Goal: Check status: Check status

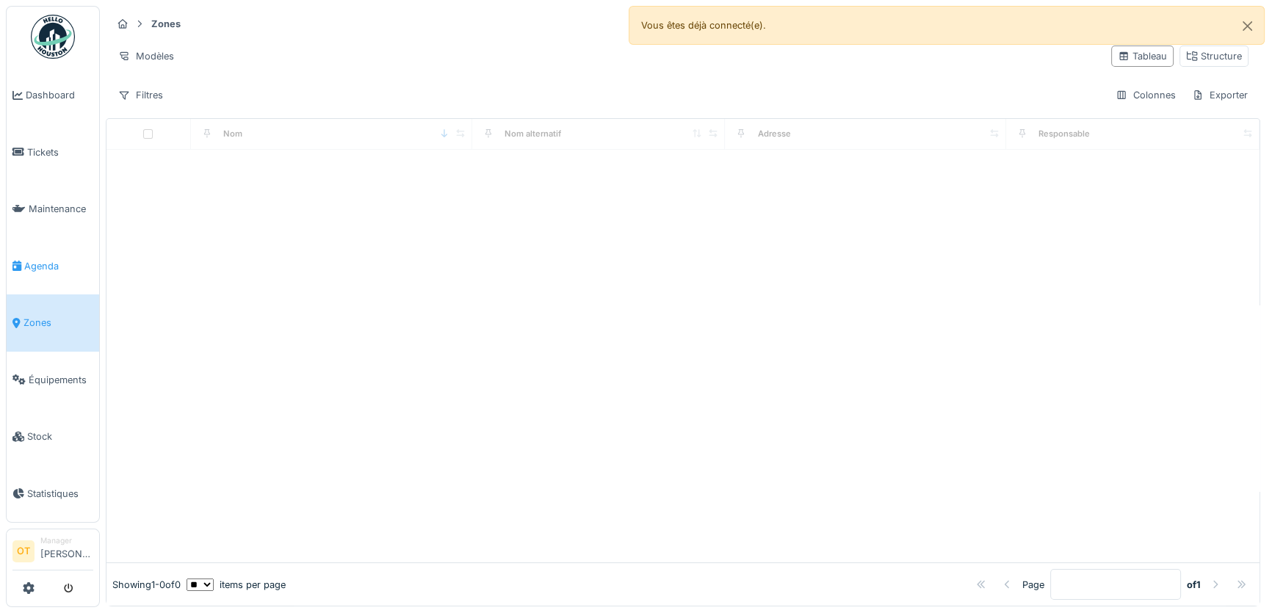
click at [40, 262] on span "Agenda" at bounding box center [58, 266] width 69 height 14
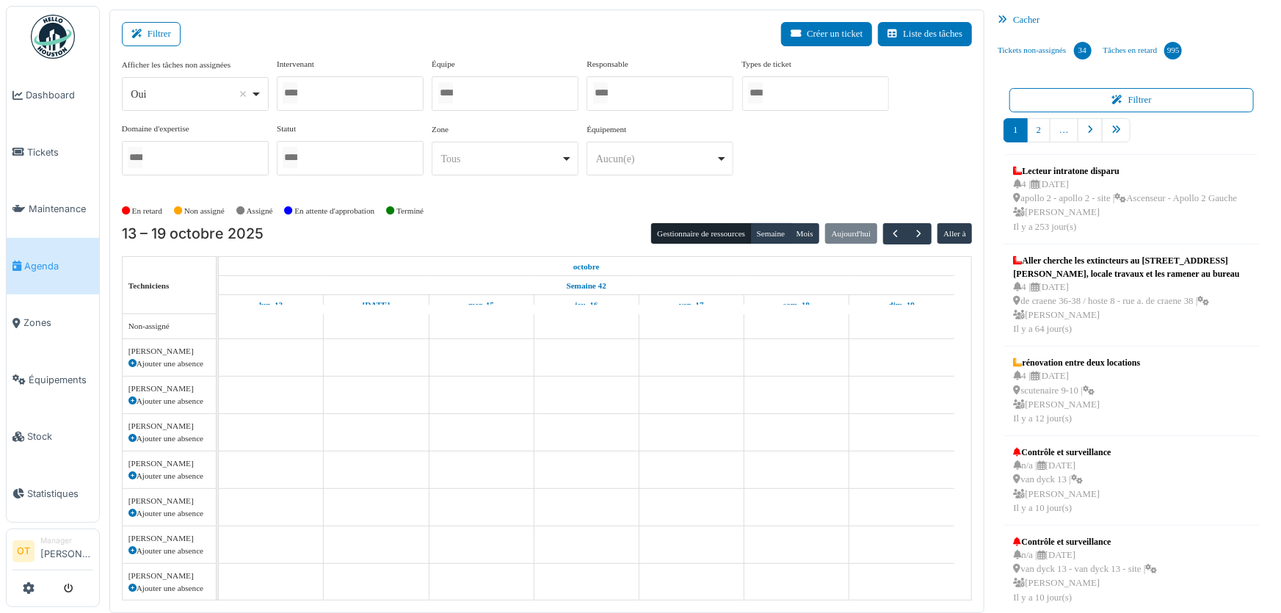
click at [258, 93] on div "Oui Remove item" at bounding box center [195, 94] width 134 height 21
click at [204, 203] on div "Non assigné" at bounding box center [205, 211] width 62 height 24
click at [266, 95] on div "*** Oui Remove item" at bounding box center [195, 94] width 147 height 34
select select "**"
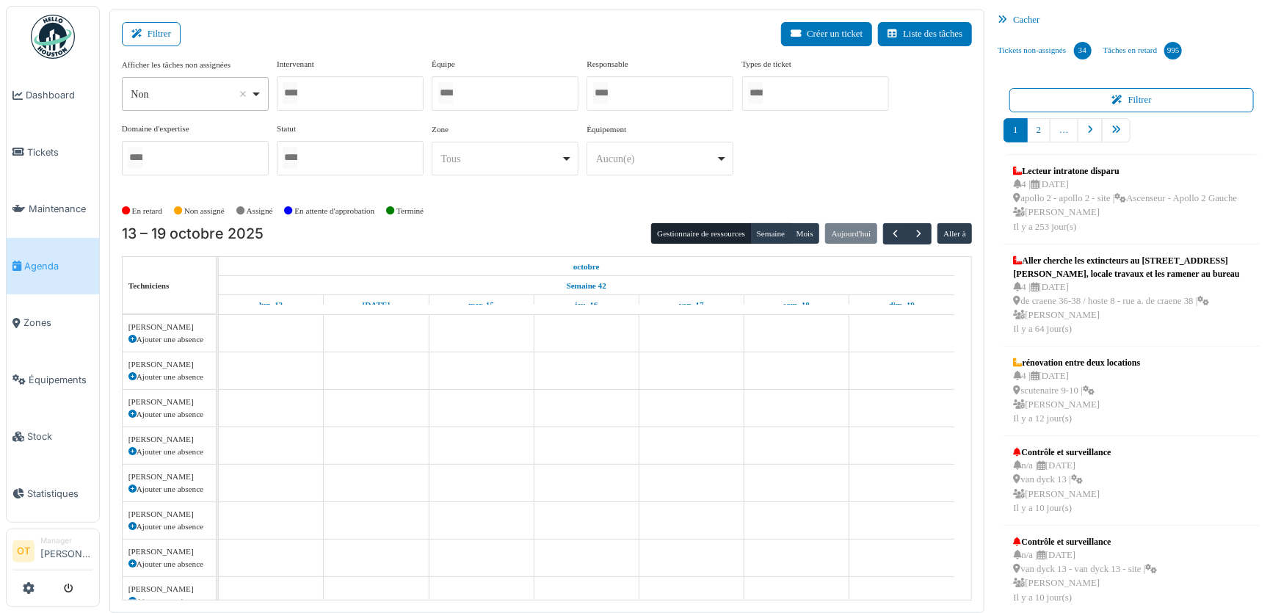
click at [318, 86] on div at bounding box center [350, 93] width 147 height 35
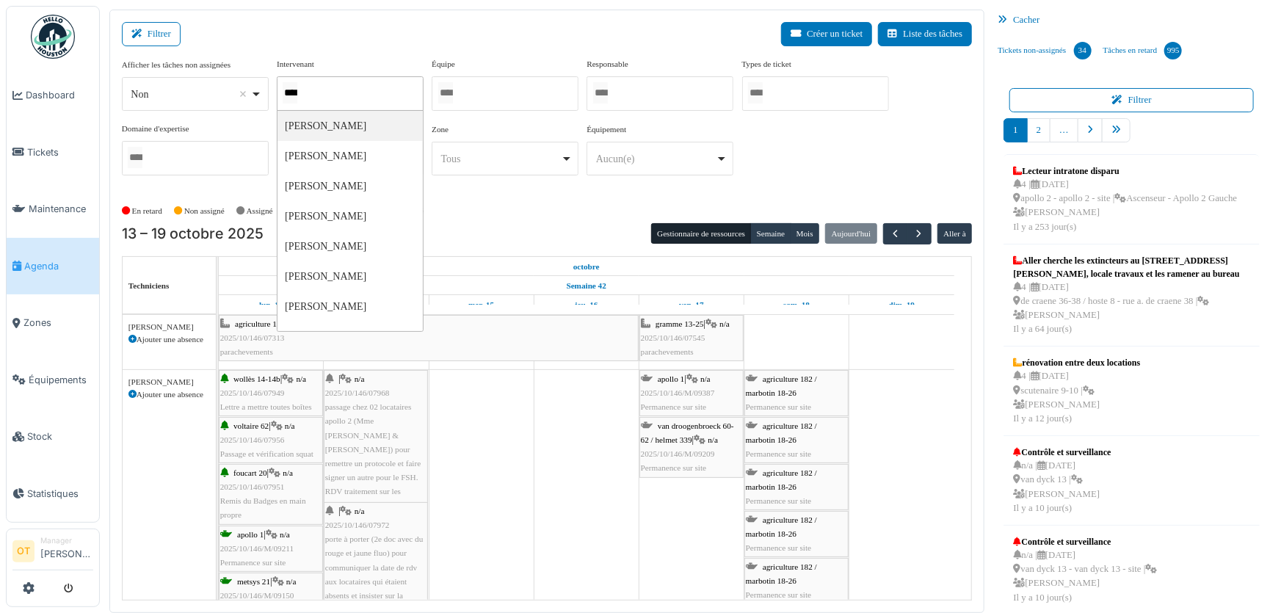
type input "*****"
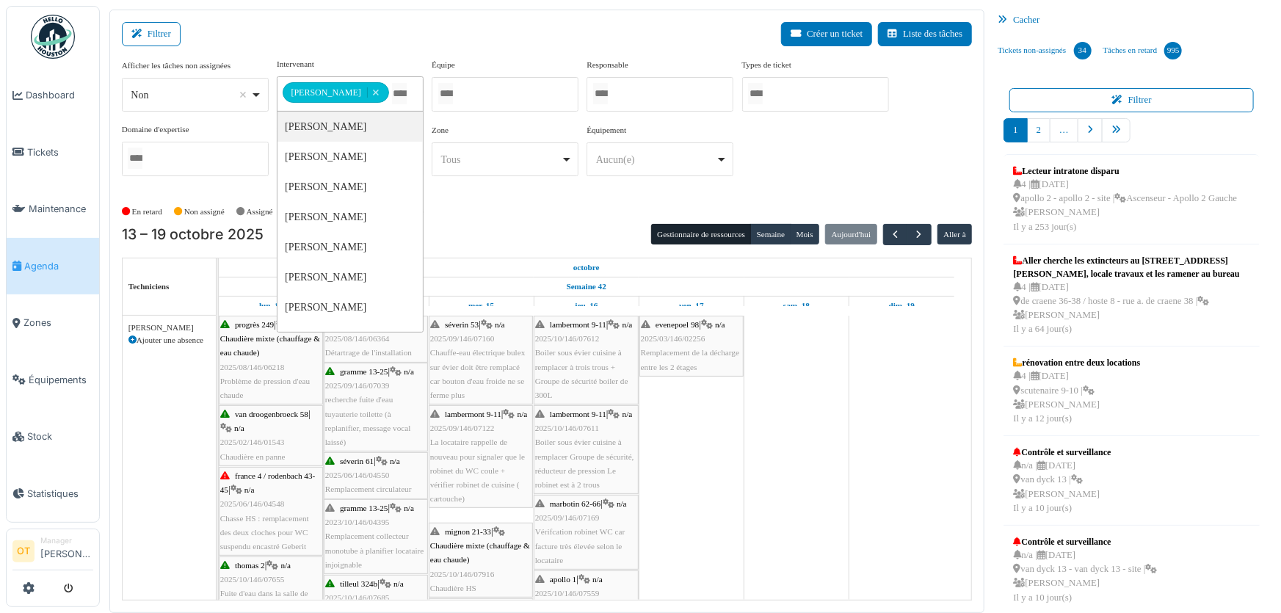
click at [820, 173] on div "**********" at bounding box center [547, 123] width 851 height 130
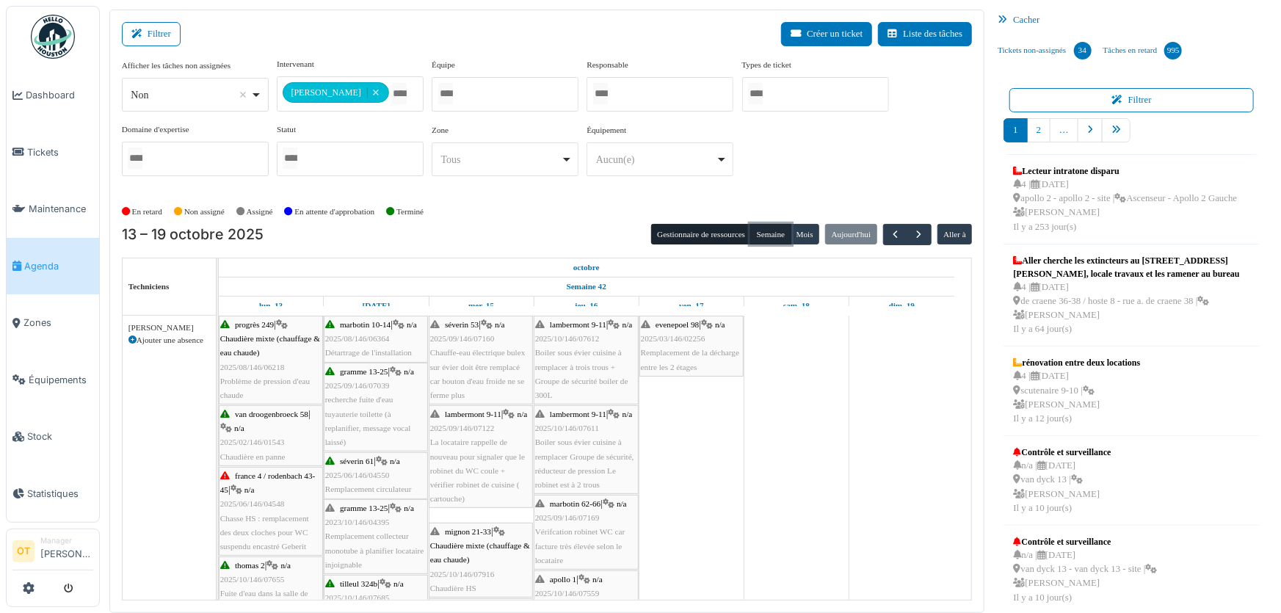
click at [760, 236] on button "Semaine" at bounding box center [770, 234] width 40 height 21
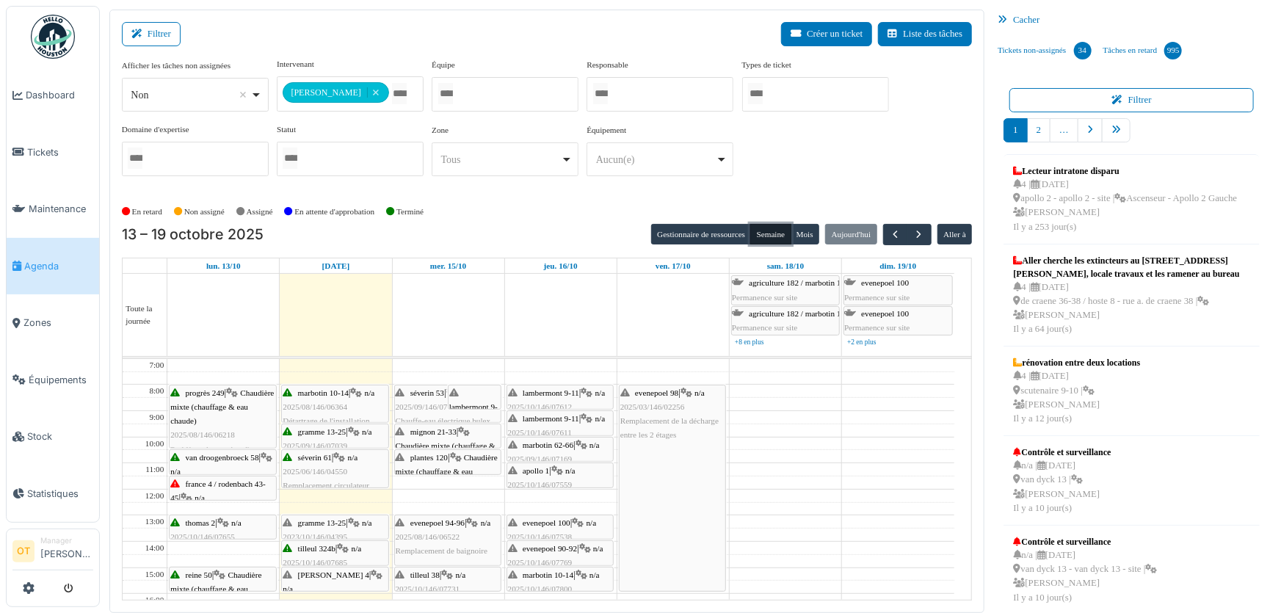
click at [327, 398] on div "marbotin 10-14 | n/a 2025/08/146/06364 Détartrage de l'installation" at bounding box center [335, 407] width 104 height 43
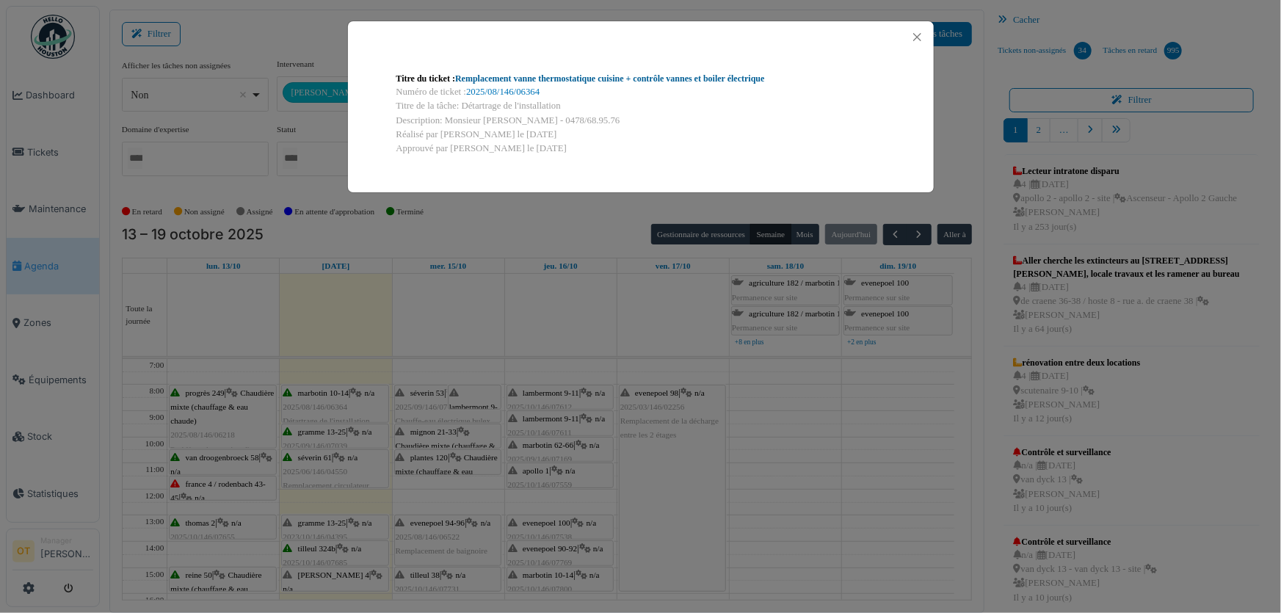
click at [551, 80] on link "Remplacement vanne thermostatique cuisine + contrôle vannes et boiler électrique" at bounding box center [610, 78] width 310 height 10
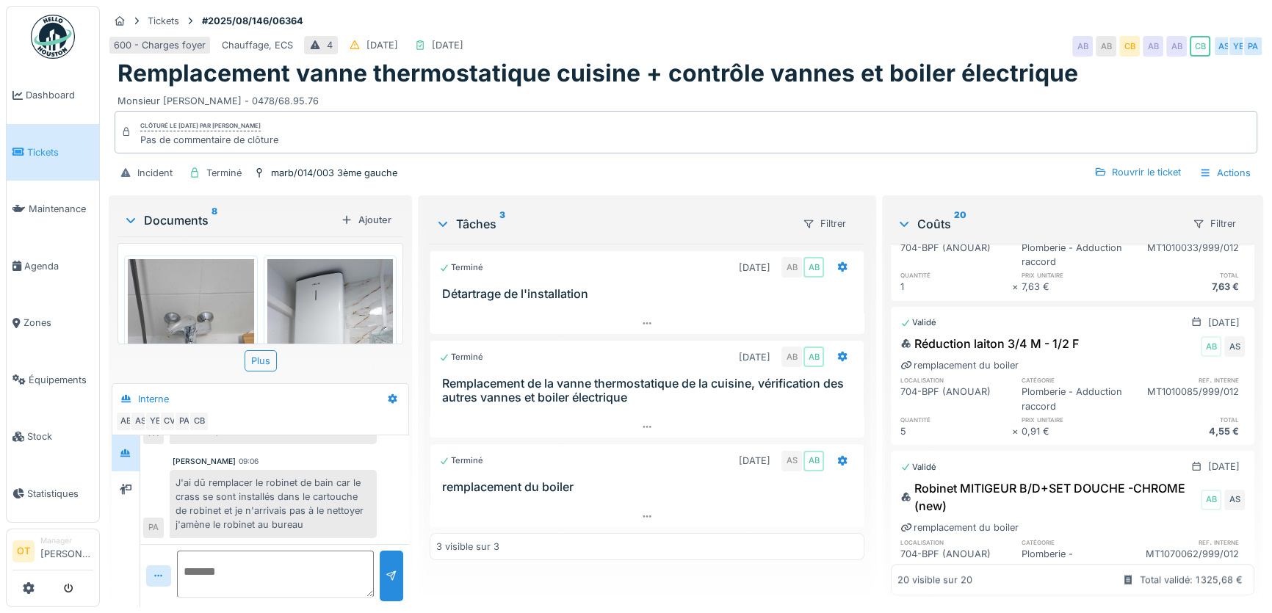
scroll to position [2203, 0]
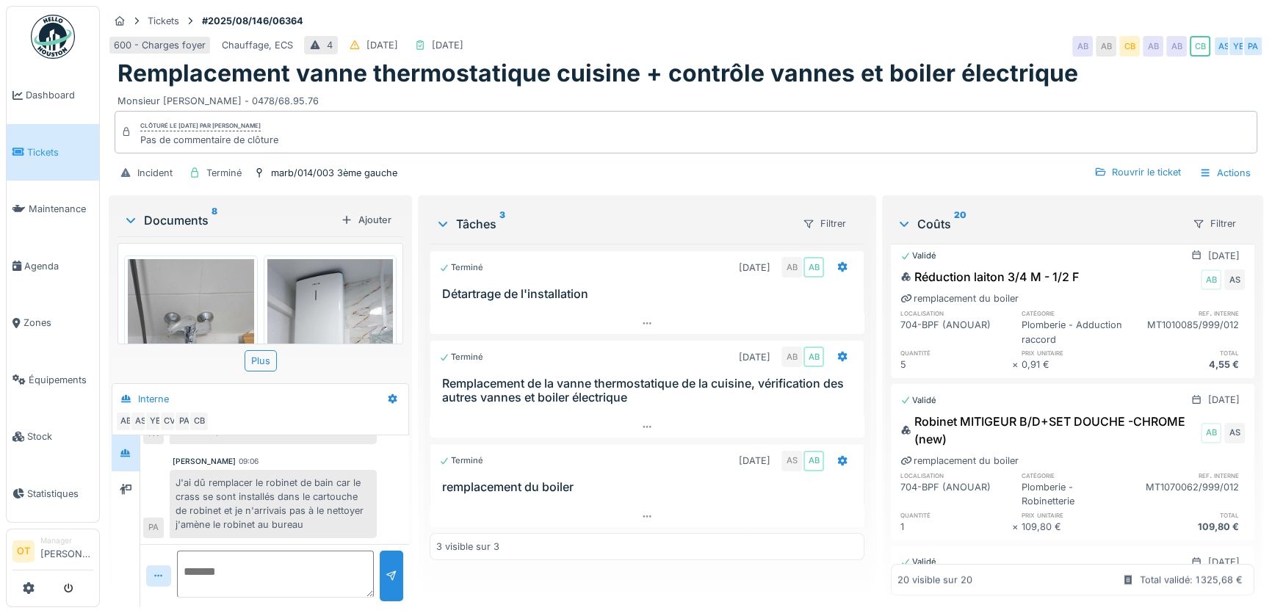
click at [168, 316] on img at bounding box center [191, 343] width 126 height 168
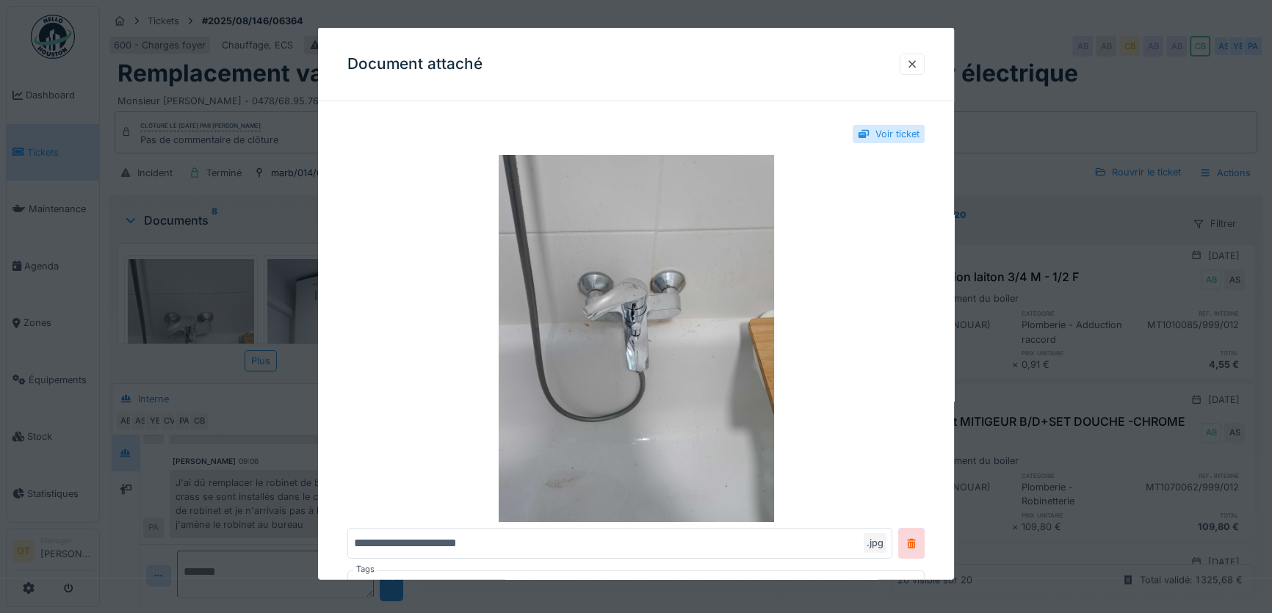
click at [210, 371] on div at bounding box center [636, 306] width 1272 height 613
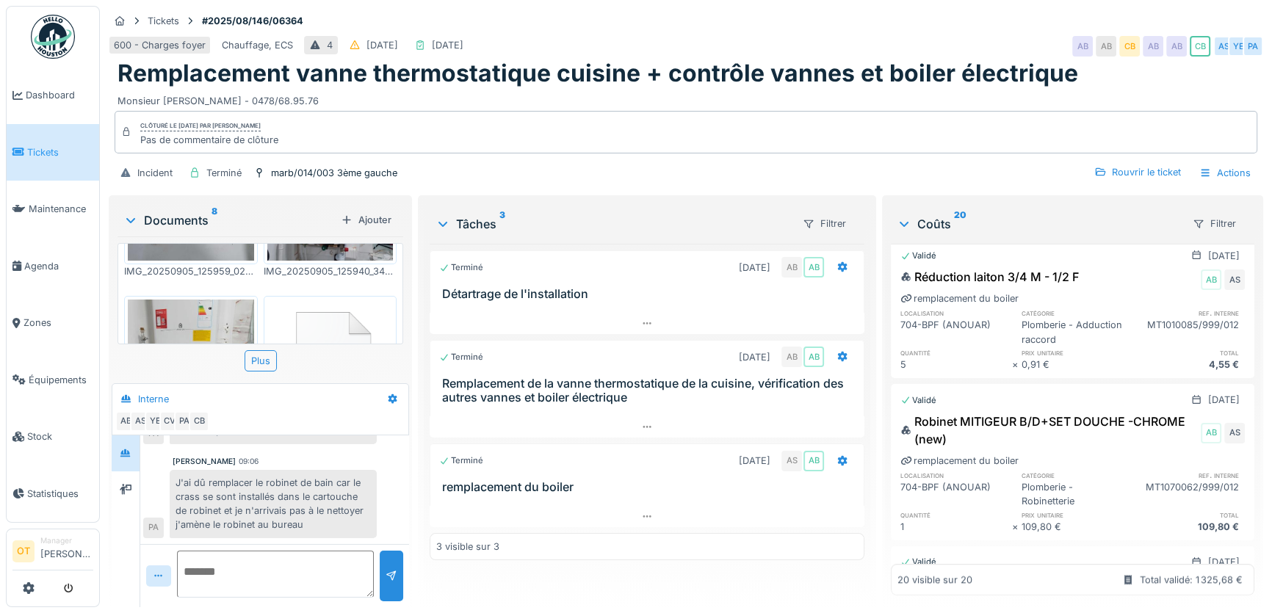
scroll to position [0, 0]
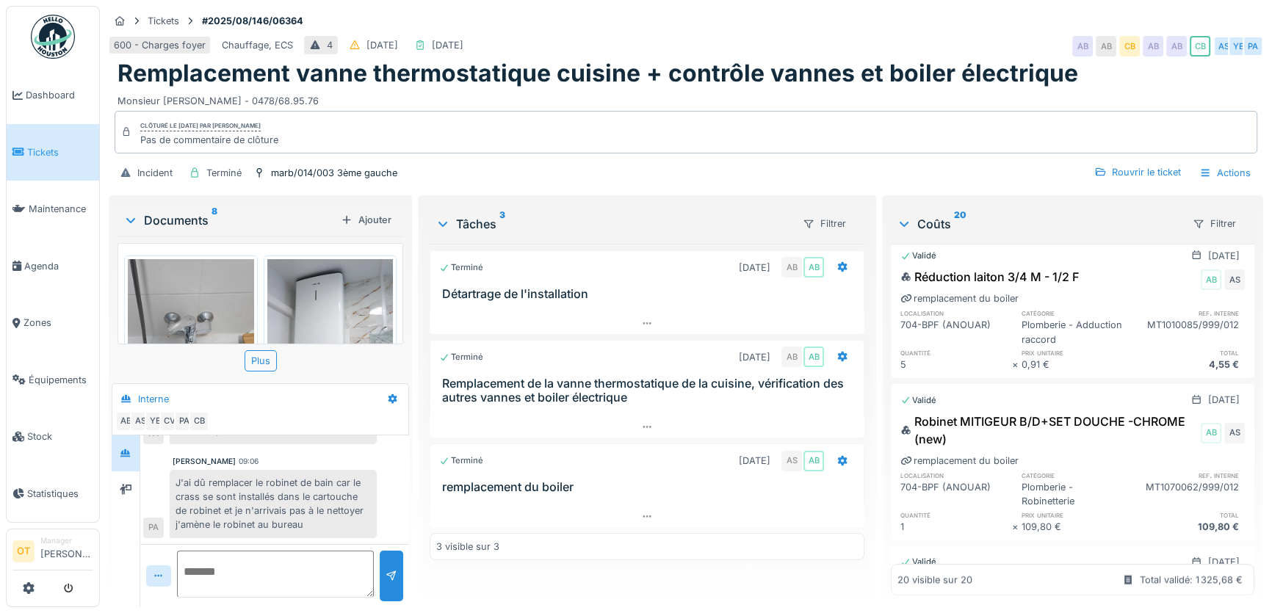
click at [331, 293] on img at bounding box center [330, 343] width 126 height 168
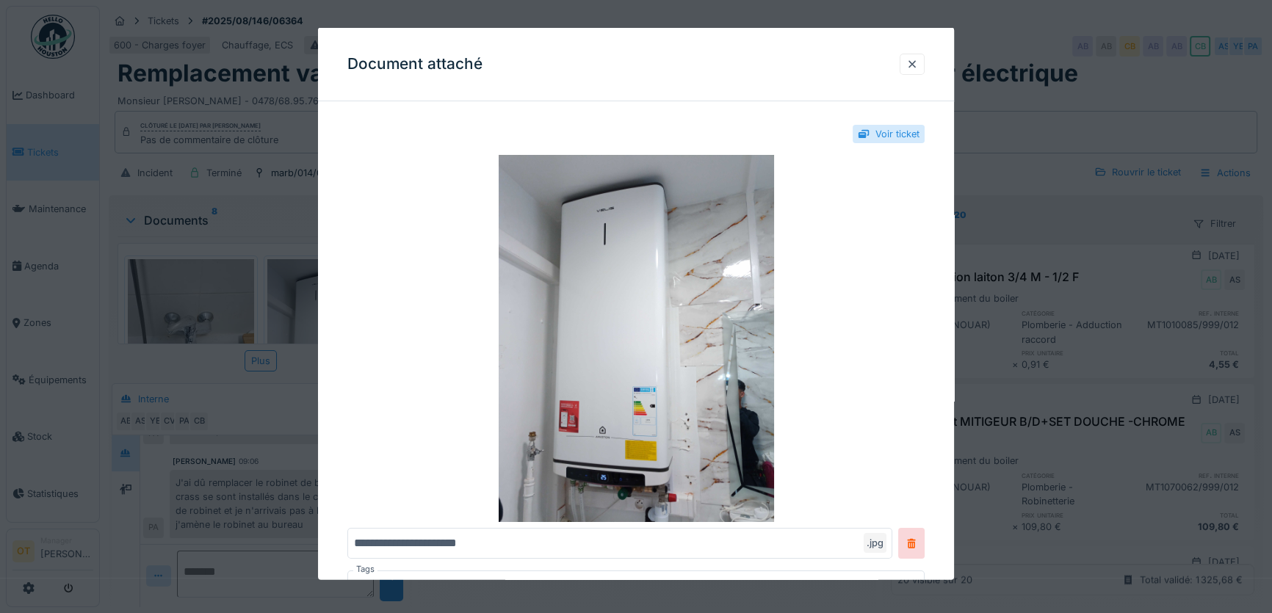
click at [236, 287] on div at bounding box center [636, 306] width 1272 height 613
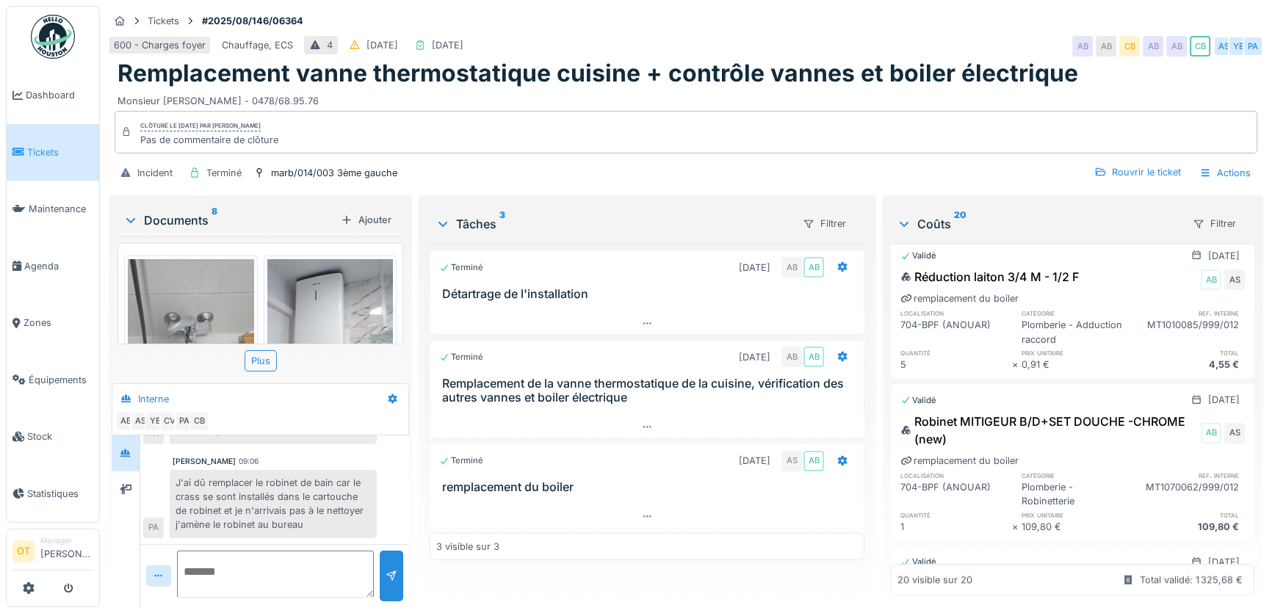
click at [181, 294] on img at bounding box center [191, 343] width 126 height 168
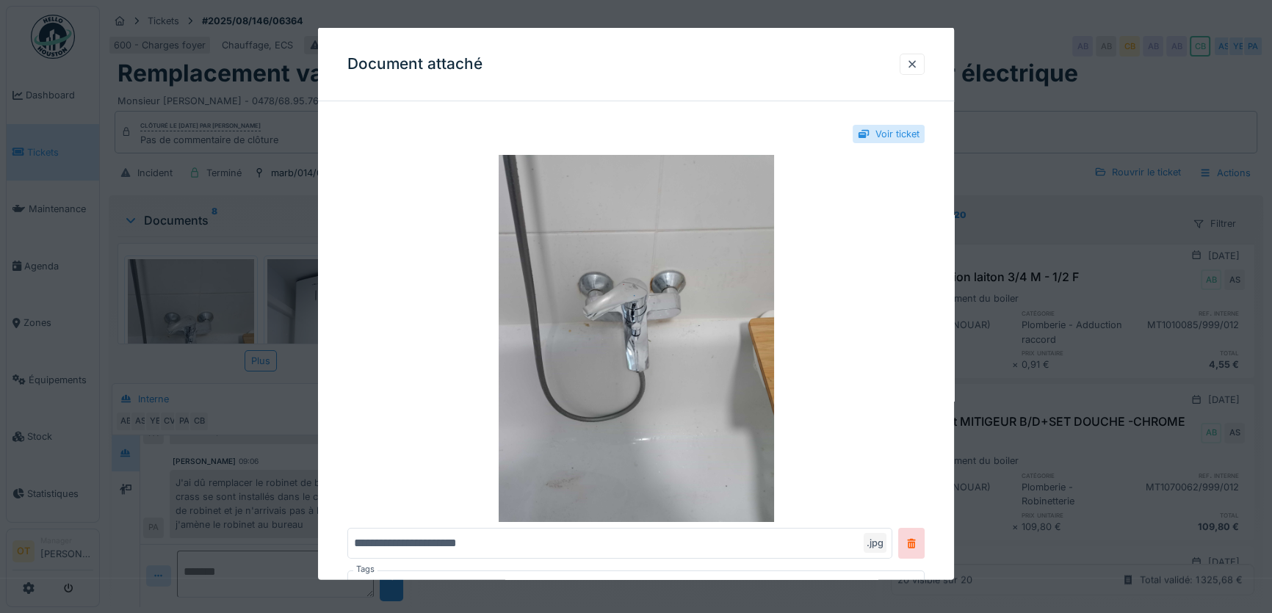
click at [1015, 343] on div at bounding box center [636, 306] width 1272 height 613
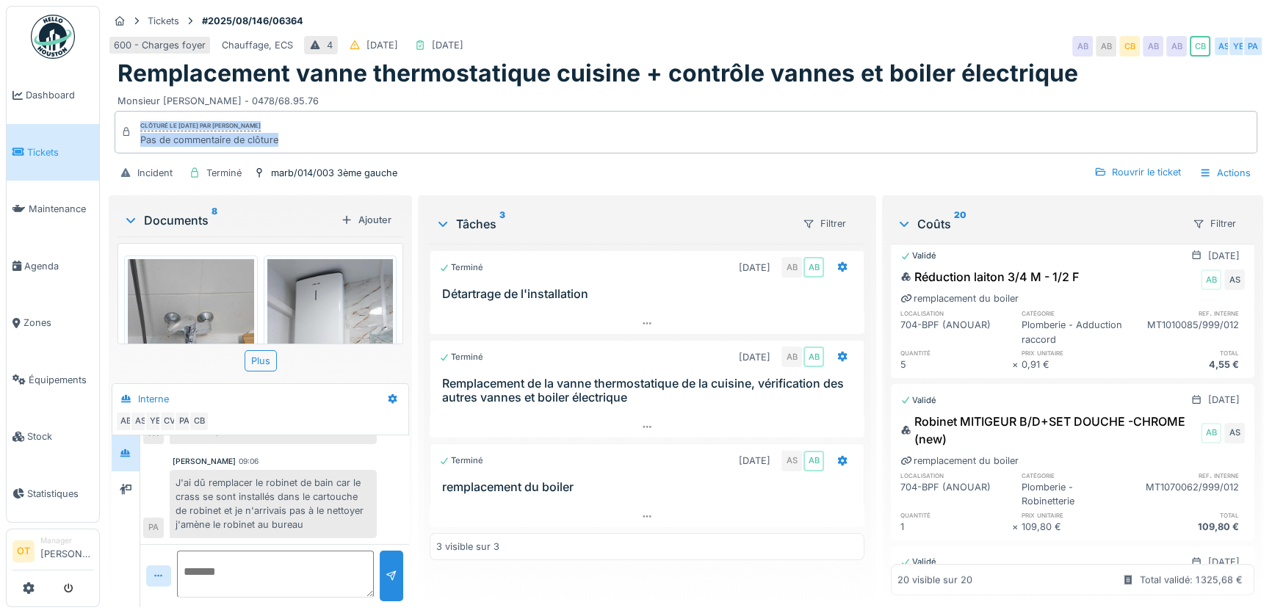
drag, startPoint x: 285, startPoint y: 133, endPoint x: 140, endPoint y: 118, distance: 145.4
click at [140, 118] on div "Clôturé le mardi 14 octobre 2025 par Christian BASSETTE Pas de commentaire de c…" at bounding box center [209, 131] width 138 height 29
click at [278, 133] on div "Pas de commentaire de clôture" at bounding box center [209, 140] width 138 height 14
drag, startPoint x: 286, startPoint y: 131, endPoint x: 139, endPoint y: 112, distance: 147.3
click at [140, 117] on div "Clôturé le mardi 14 octobre 2025 par Christian BASSETTE Pas de commentaire de c…" at bounding box center [209, 131] width 138 height 29
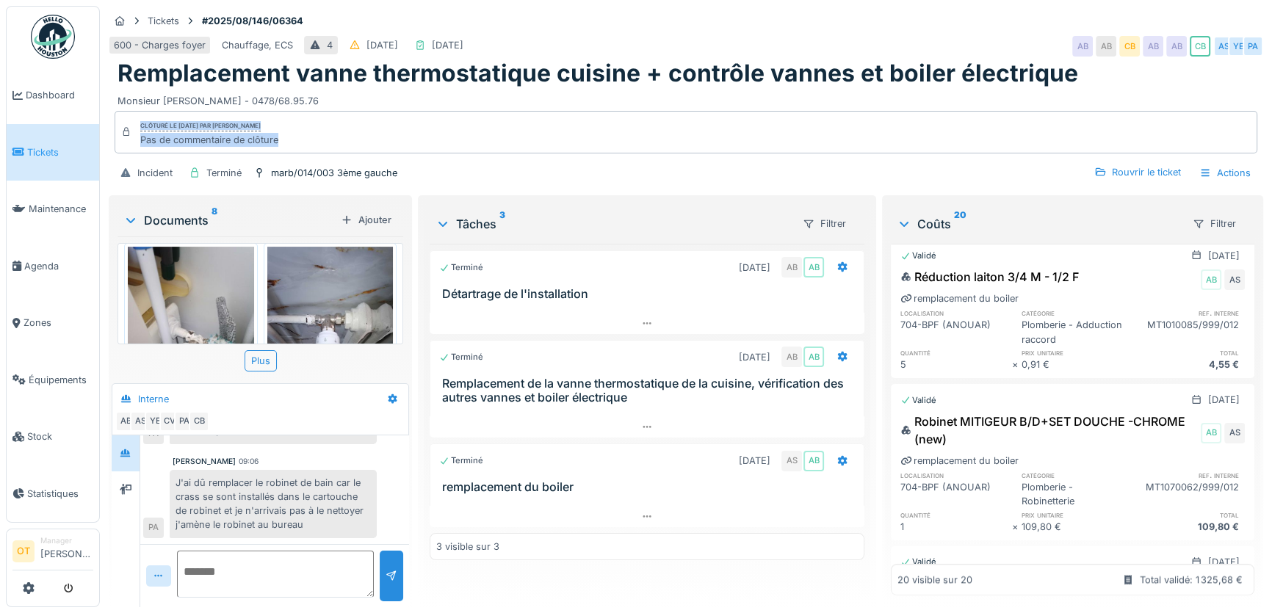
scroll to position [699, 0]
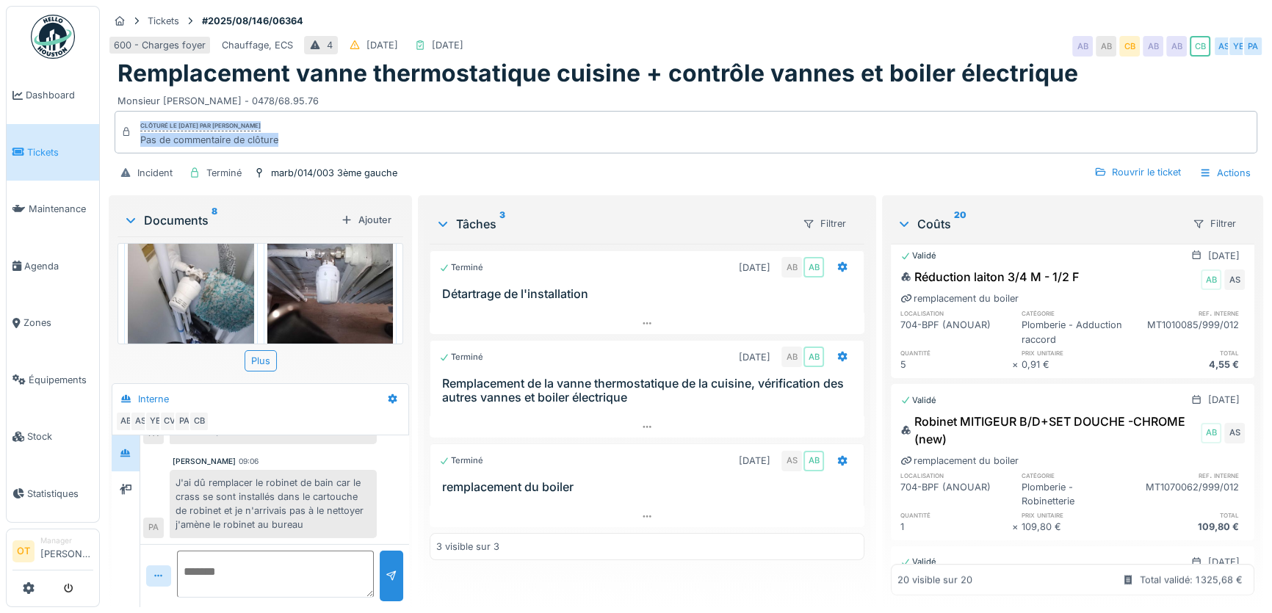
click at [405, 128] on div "Clôturé le mardi 14 octobre 2025 par Christian BASSETTE Pas de commentaire de c…" at bounding box center [686, 132] width 1142 height 43
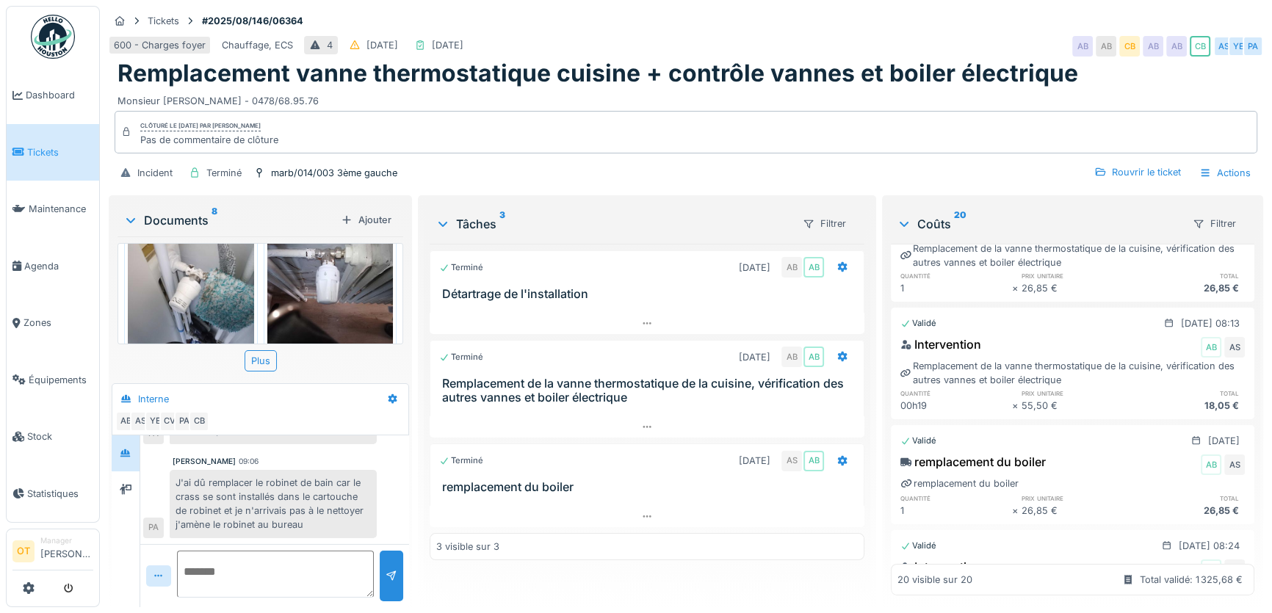
scroll to position [0, 0]
